Goal: Information Seeking & Learning: Learn about a topic

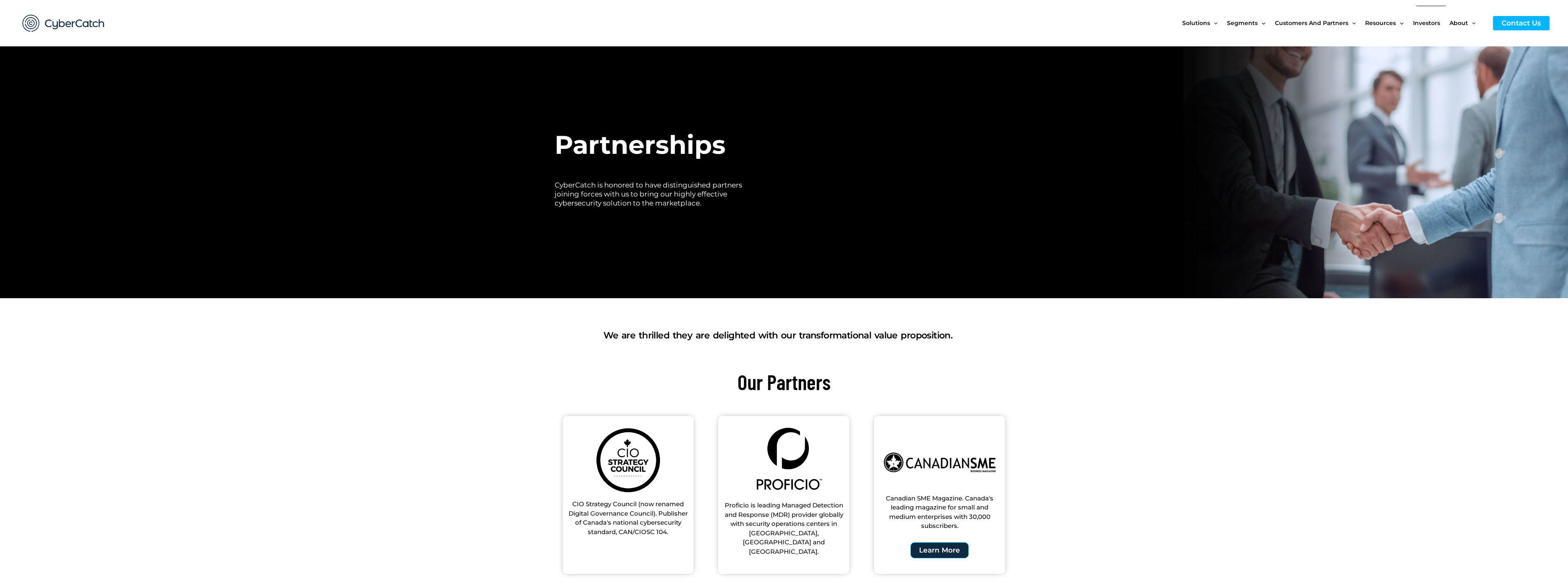
click at [1430, 23] on span "Investors" at bounding box center [1426, 23] width 27 height 35
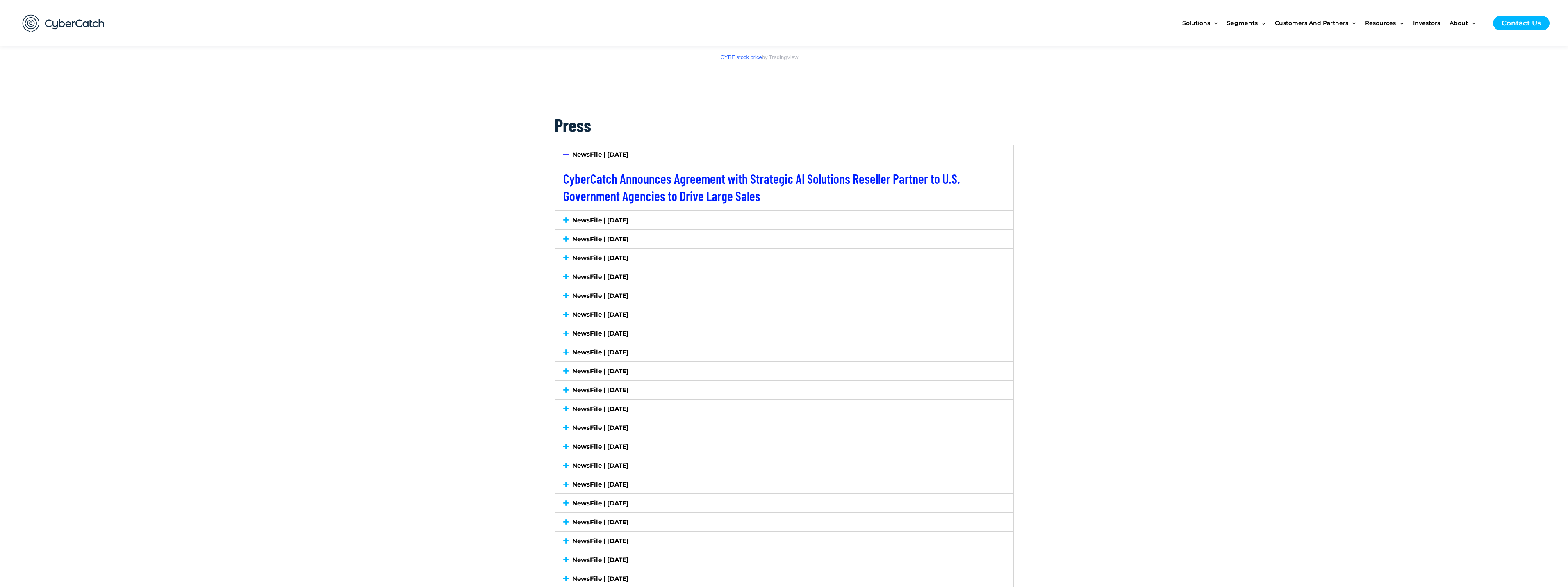
scroll to position [1394, 0]
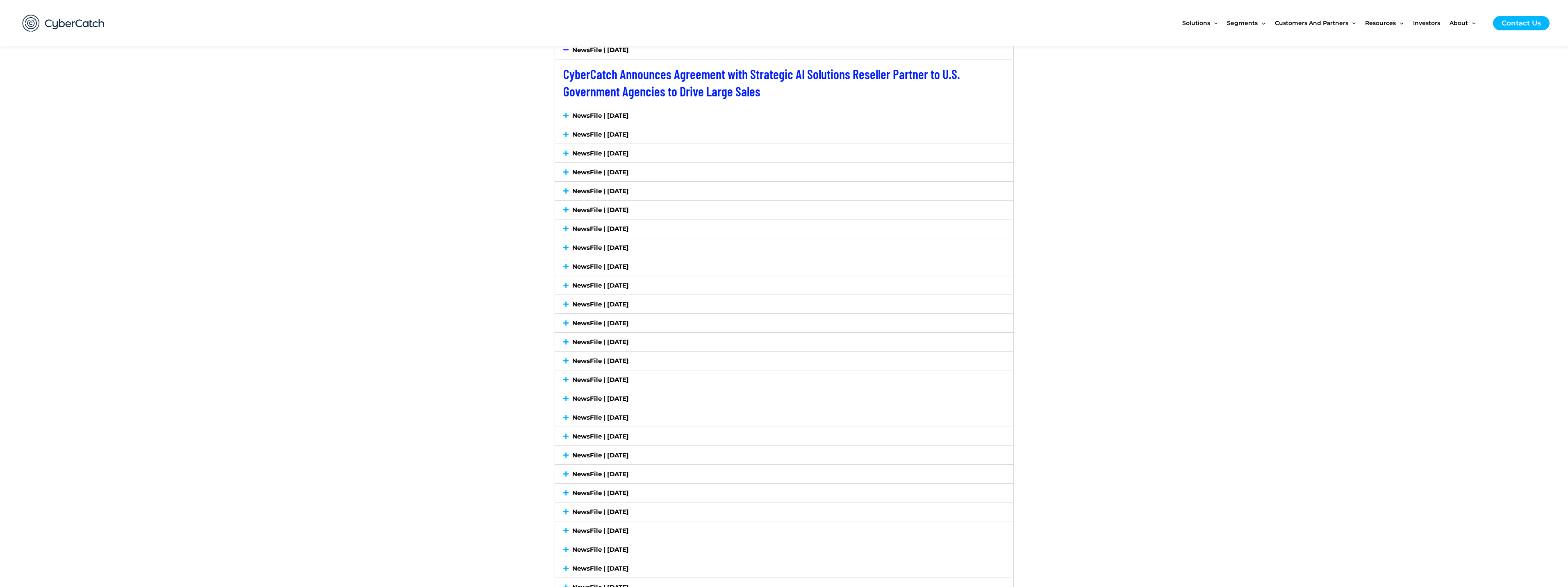
click at [566, 115] on icon at bounding box center [565, 116] width 5 height 6
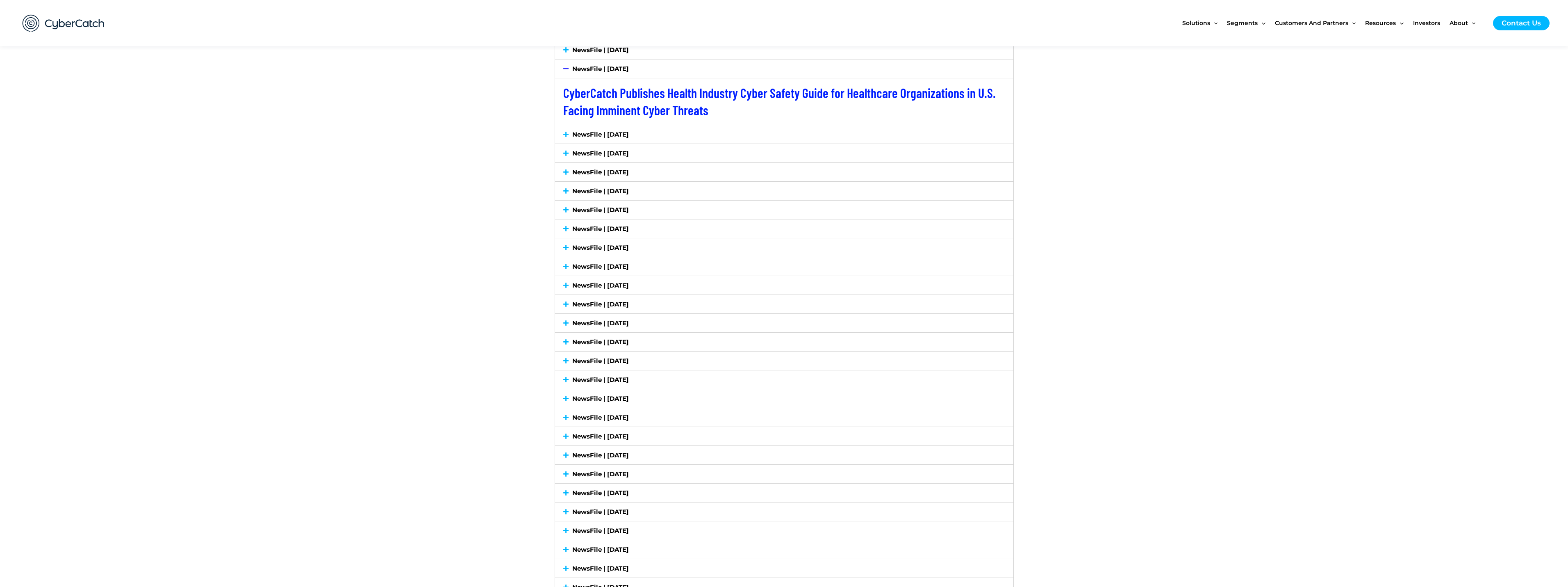
click at [564, 66] on icon at bounding box center [565, 69] width 5 height 6
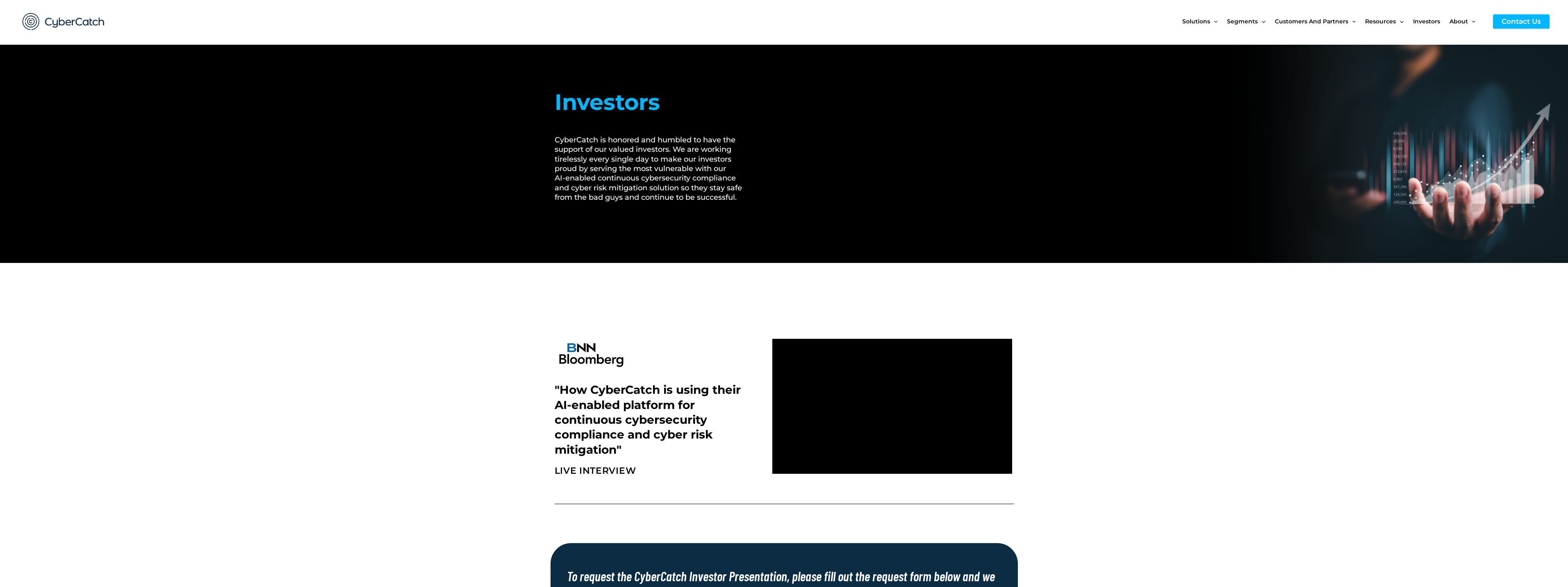
scroll to position [0, 0]
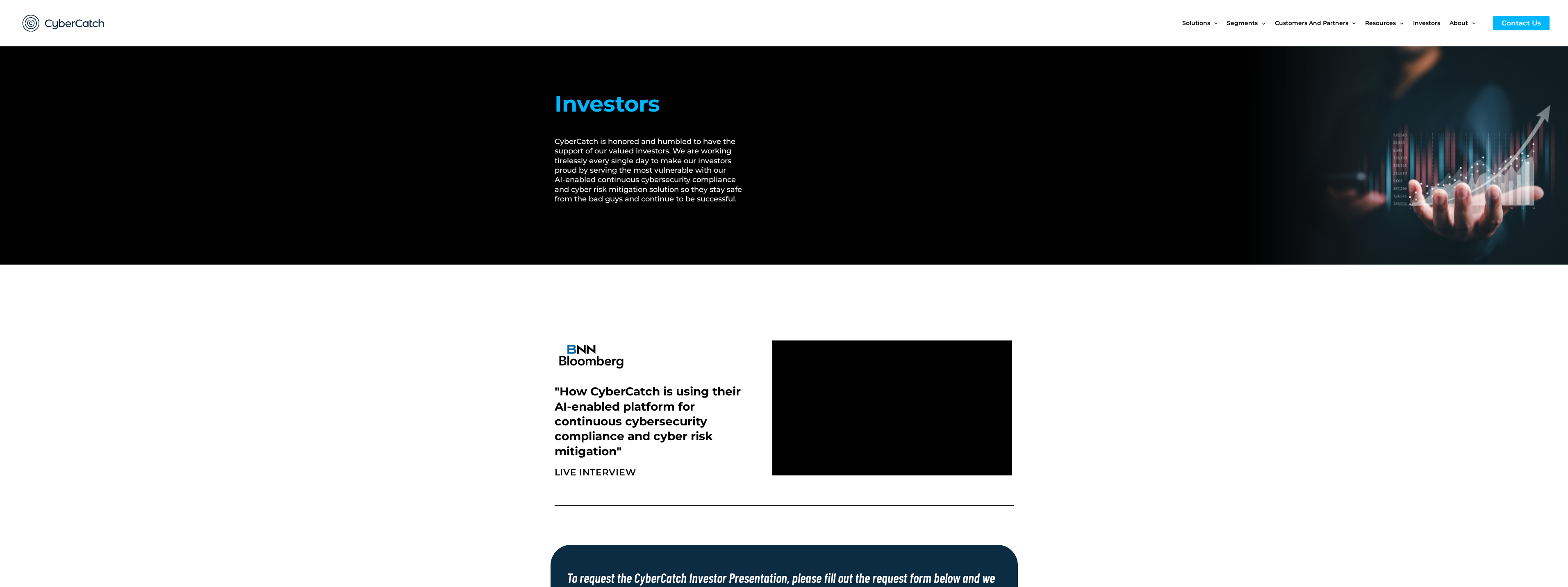
click at [37, 25] on img at bounding box center [64, 23] width 99 height 34
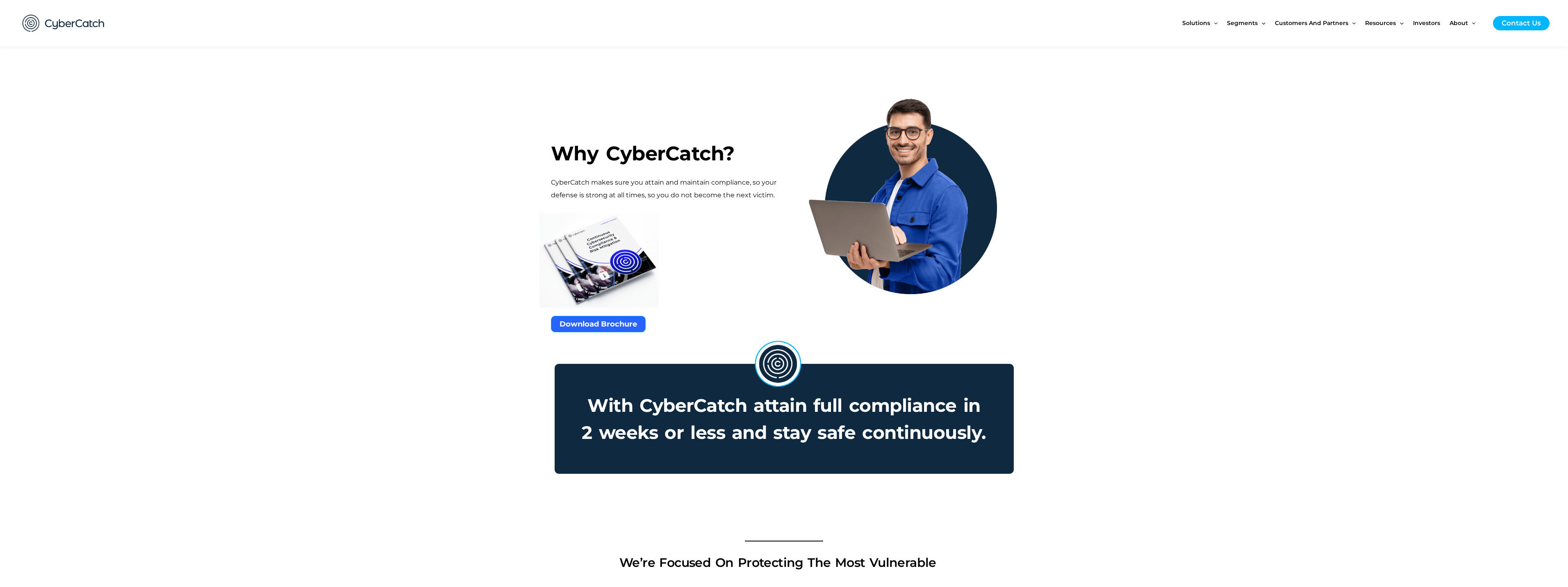
scroll to position [369, 0]
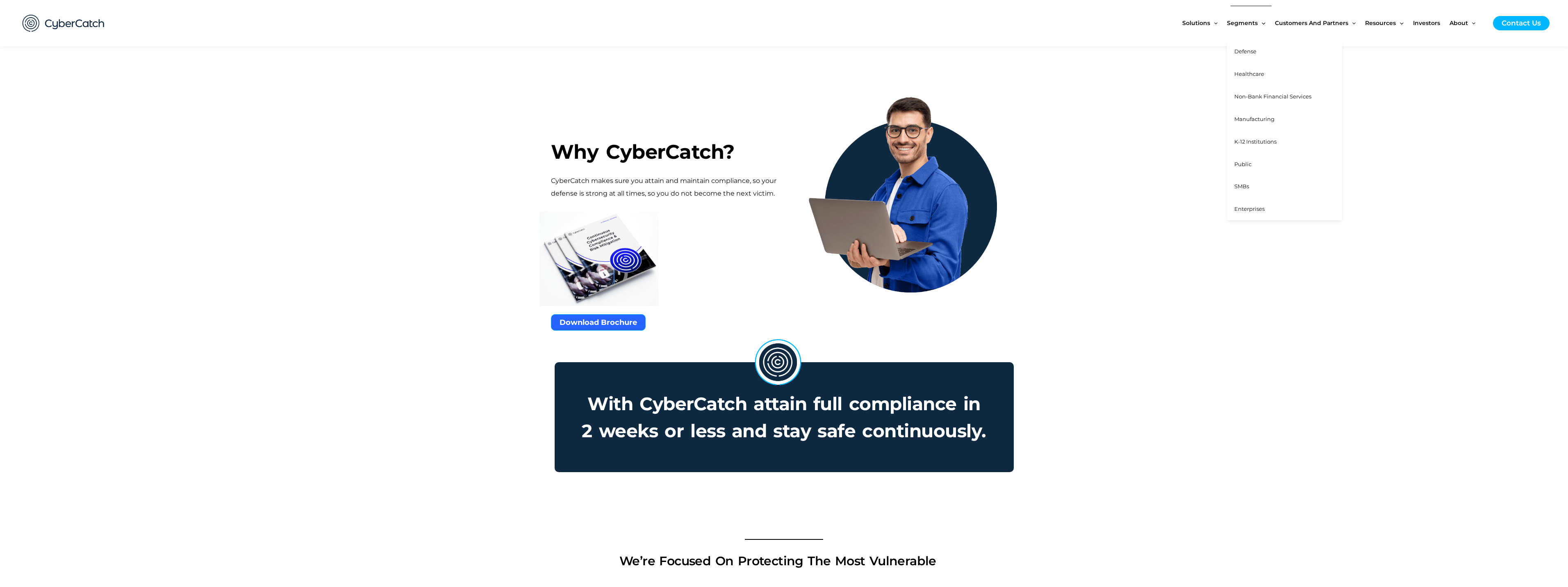
click at [1252, 69] on link "Healthcare" at bounding box center [1284, 74] width 115 height 23
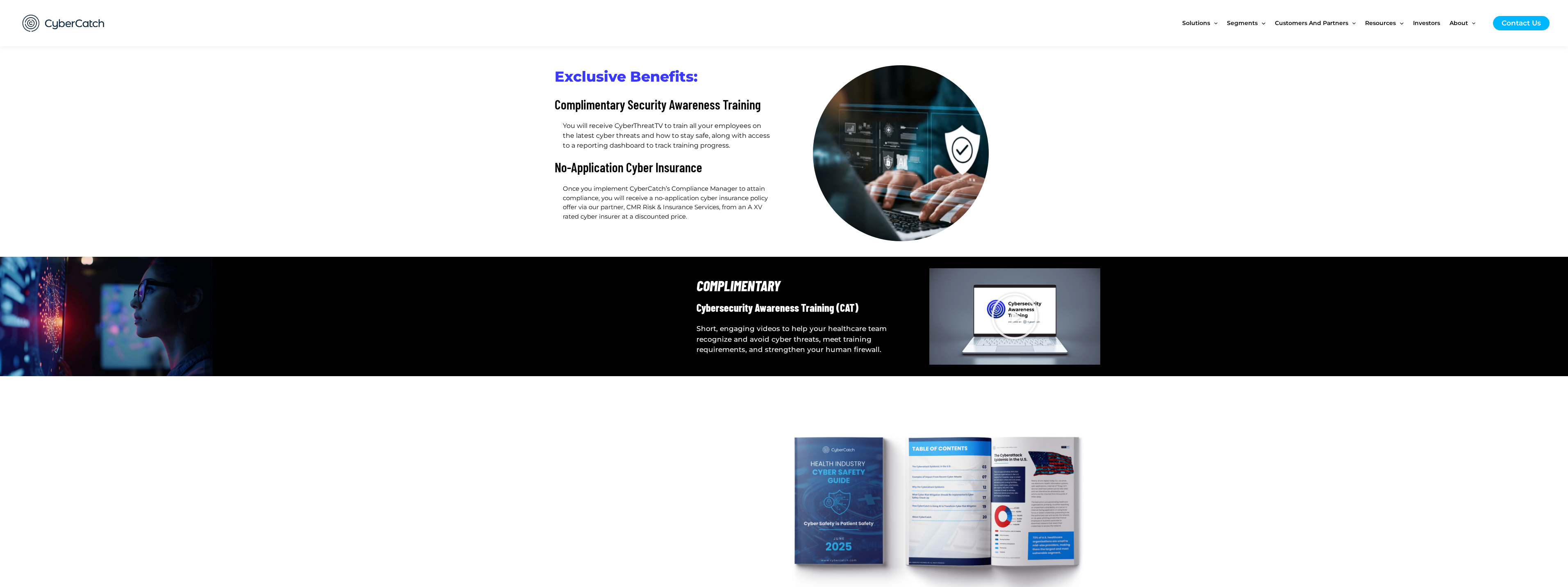
scroll to position [2173, 0]
